Goal: Navigation & Orientation: Go to known website

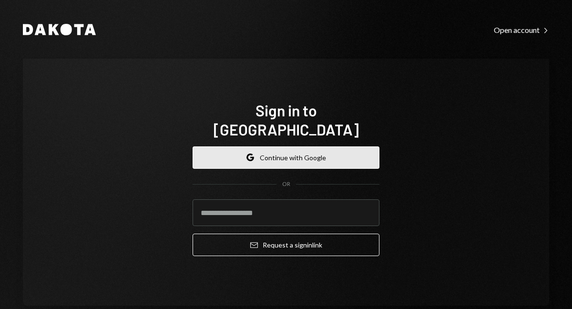
click at [309, 150] on button "Google Continue with Google" at bounding box center [285, 157] width 187 height 22
